Goal: Transaction & Acquisition: Download file/media

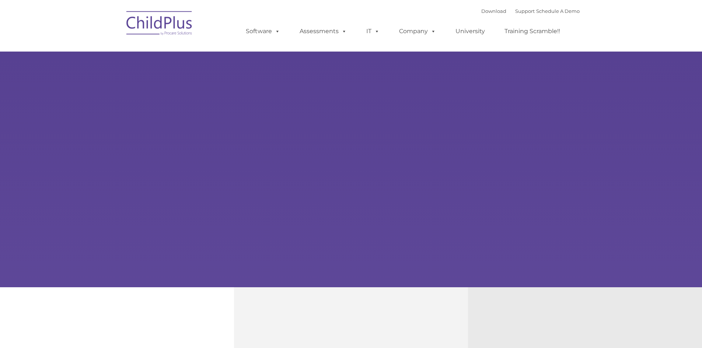
select select "MEDIUM"
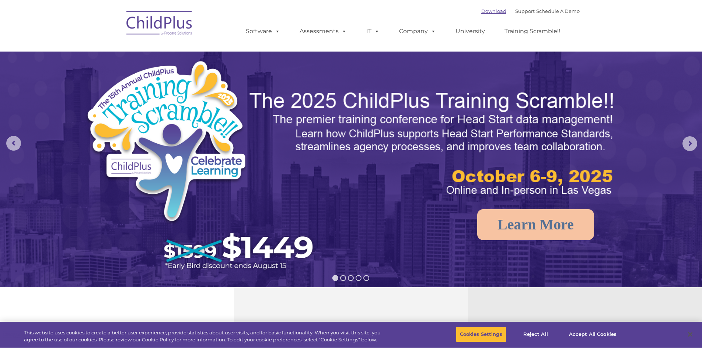
click at [488, 12] on link "Download" at bounding box center [493, 11] width 25 height 6
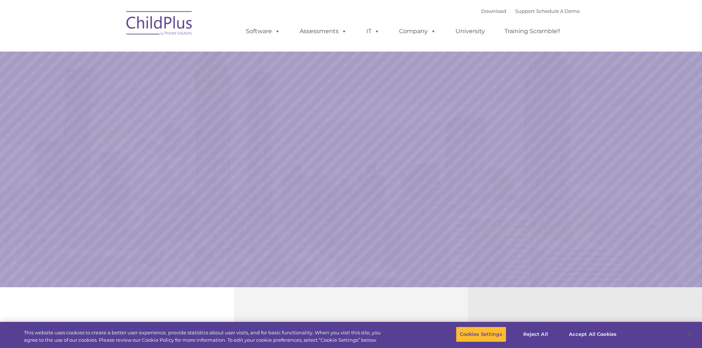
select select "MEDIUM"
